Goal: Task Accomplishment & Management: Contribute content

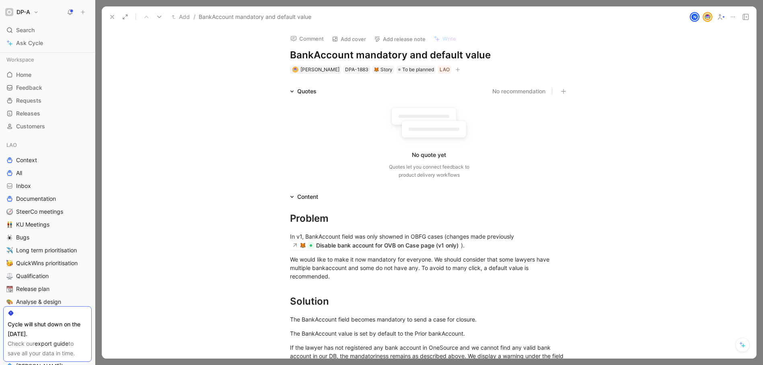
scroll to position [253, 0]
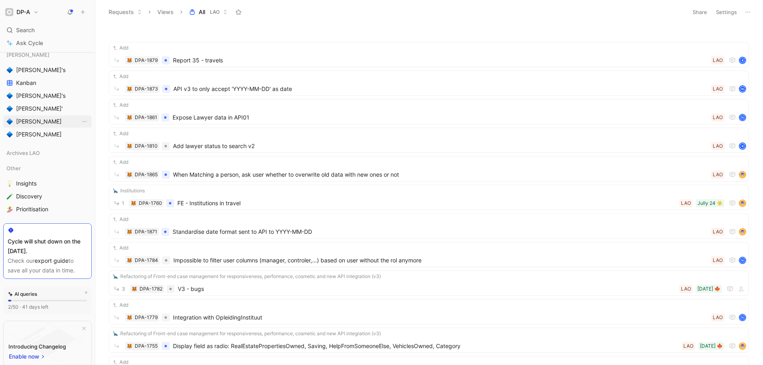
scroll to position [291, 0]
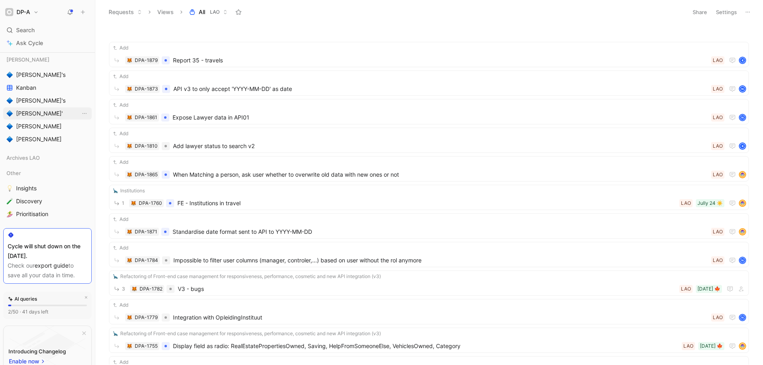
click at [33, 113] on span "[PERSON_NAME]" at bounding box center [39, 113] width 47 height 8
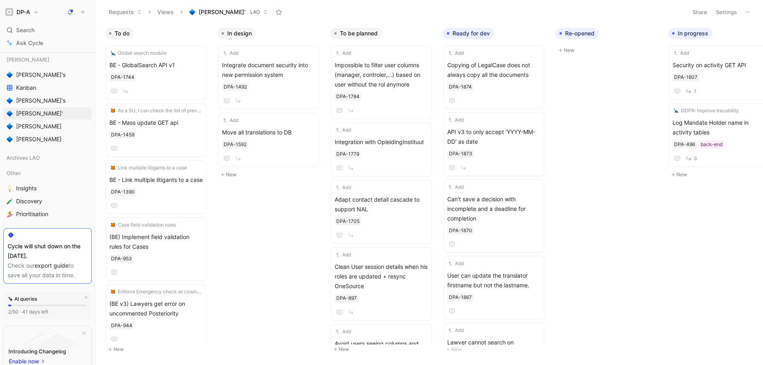
click at [268, 306] on div "To do Global search module BE - GlobalSearch API v1 DPA-1744 As a SU, I can che…" at bounding box center [429, 194] width 668 height 341
click at [535, 33] on button "button" at bounding box center [532, 33] width 8 height 8
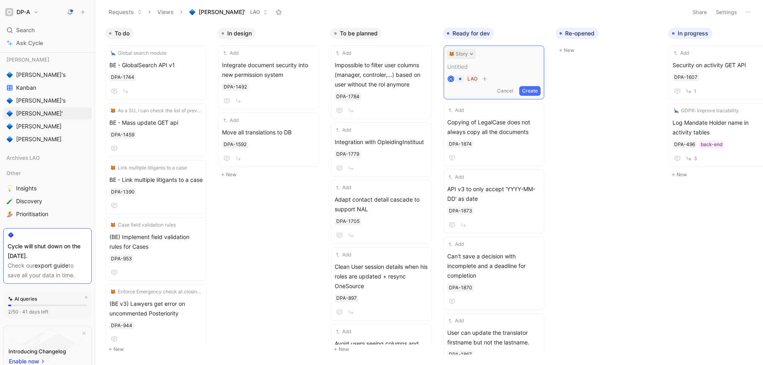
click at [471, 56] on button "Story" at bounding box center [461, 54] width 28 height 10
click at [447, 87] on div "Bug" at bounding box center [477, 86] width 95 height 10
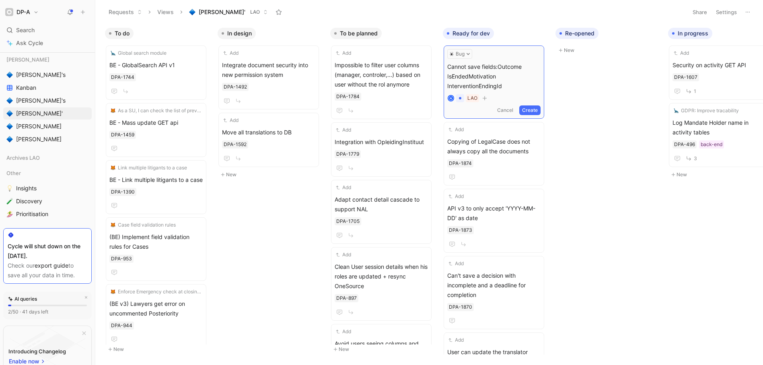
click at [536, 110] on button "Create" at bounding box center [529, 110] width 21 height 10
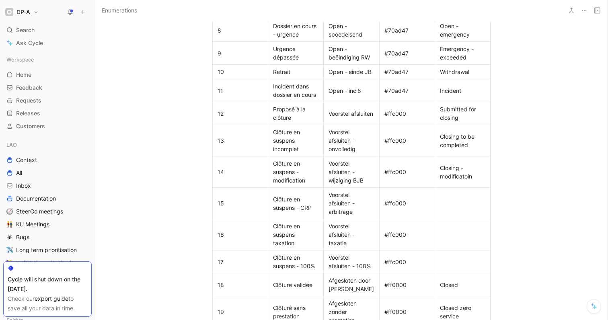
scroll to position [553, 0]
